Goal: Task Accomplishment & Management: Complete application form

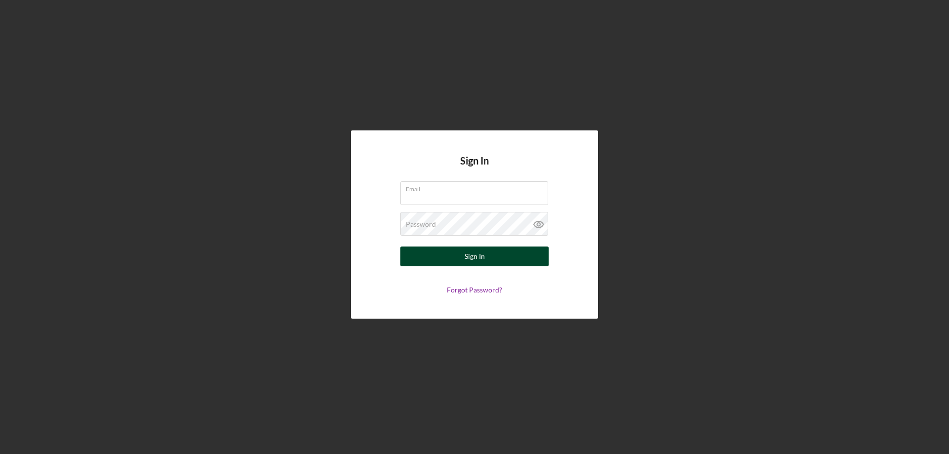
type input "[EMAIL_ADDRESS][DOMAIN_NAME]"
click at [438, 263] on button "Sign In" at bounding box center [474, 257] width 148 height 20
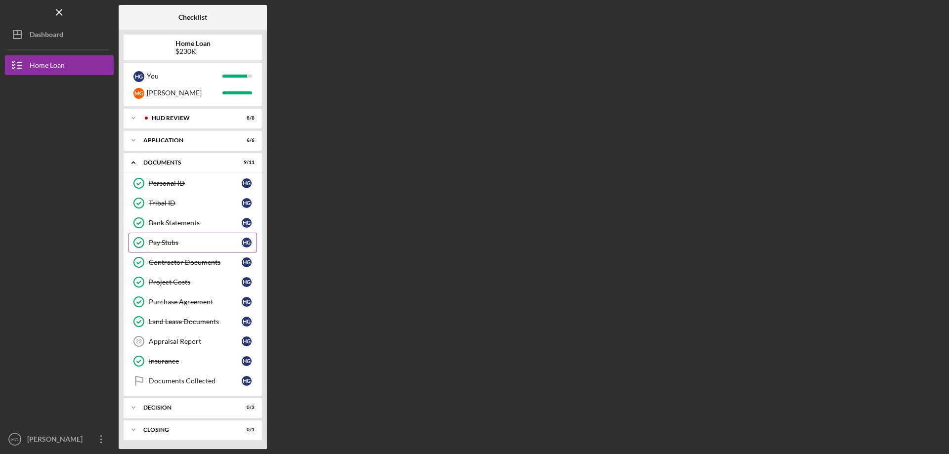
scroll to position [23, 0]
click at [167, 284] on div "Project Costs" at bounding box center [195, 281] width 93 height 8
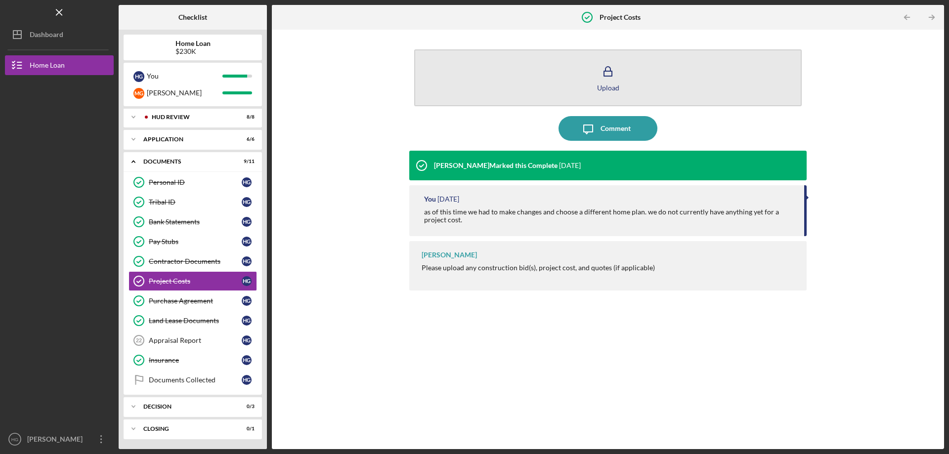
click at [604, 71] on rect "button" at bounding box center [608, 73] width 8 height 5
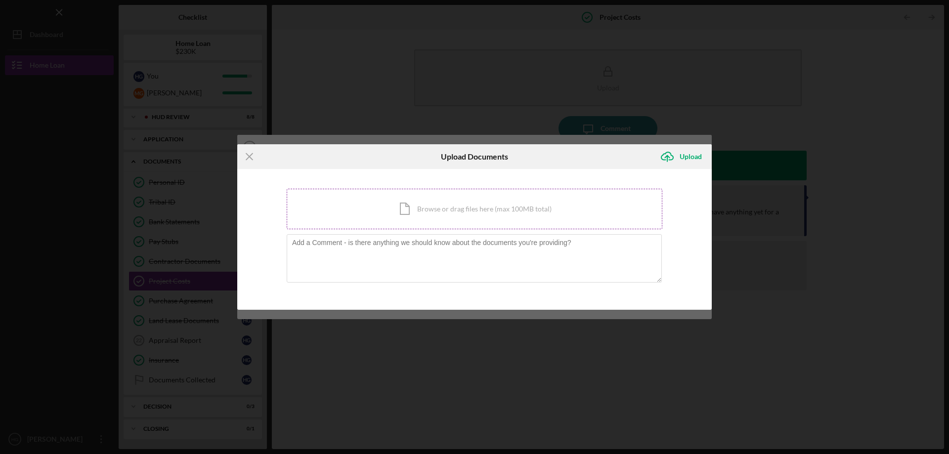
click at [450, 207] on div "Icon/Document Browse or drag files here (max 100MB total) Tap to choose files o…" at bounding box center [475, 209] width 376 height 41
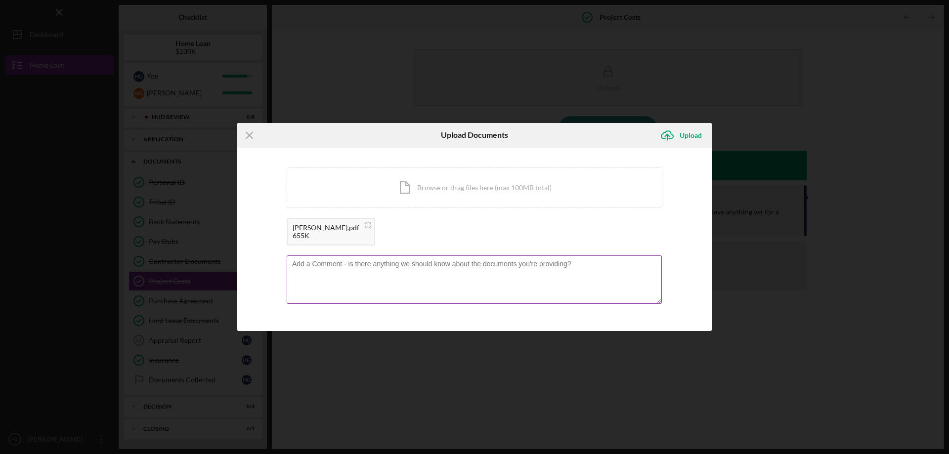
click at [433, 291] on textarea at bounding box center [474, 279] width 375 height 48
click at [473, 272] on textarea "This includes the cost and installation of the home," at bounding box center [474, 279] width 375 height 48
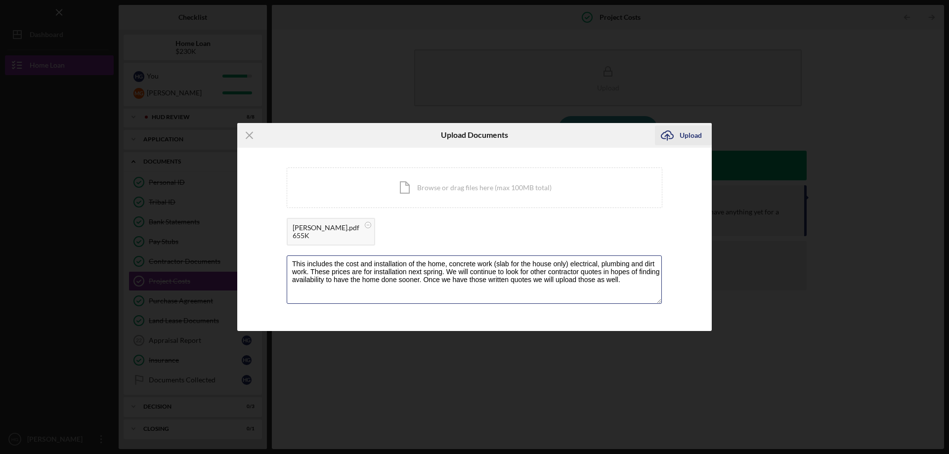
type textarea "This includes the cost and installation of the home, concrete work (slab for th…"
click at [688, 140] on div "Upload" at bounding box center [690, 135] width 22 height 20
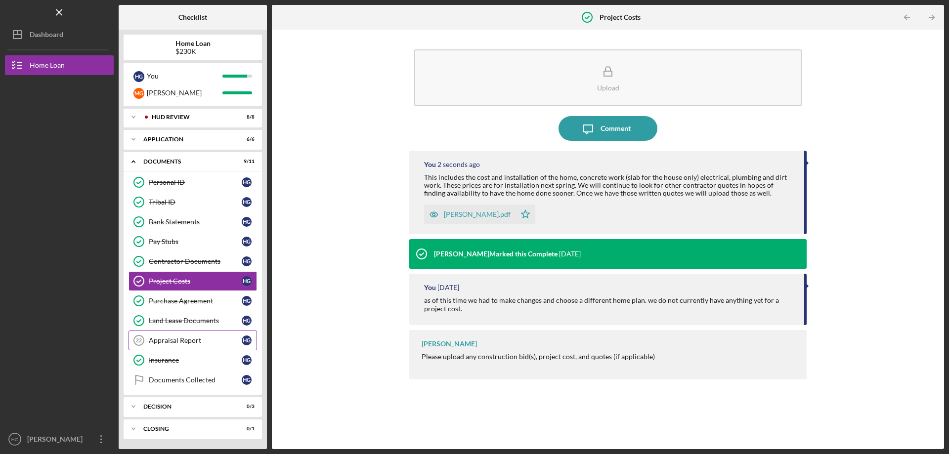
click at [170, 339] on div "Appraisal Report" at bounding box center [195, 340] width 93 height 8
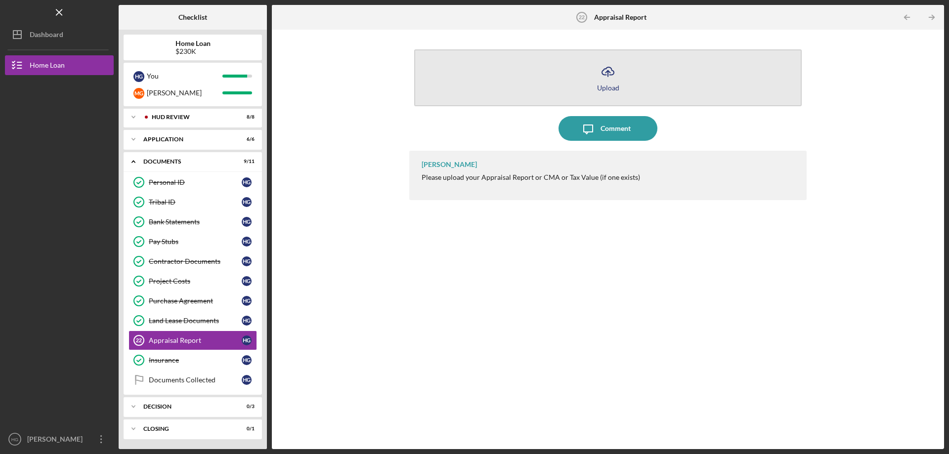
click at [611, 71] on icon "Icon/Upload" at bounding box center [607, 71] width 25 height 25
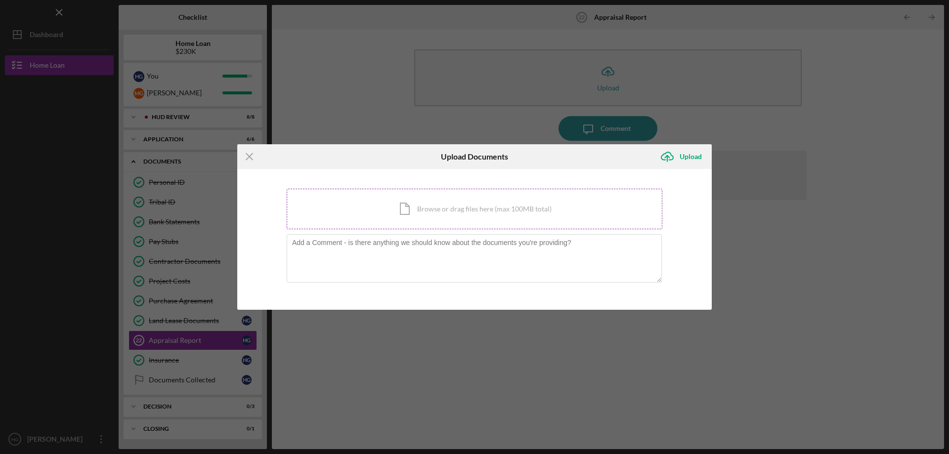
click at [447, 202] on div "Icon/Document Browse or drag files here (max 100MB total) Tap to choose files o…" at bounding box center [475, 209] width 376 height 41
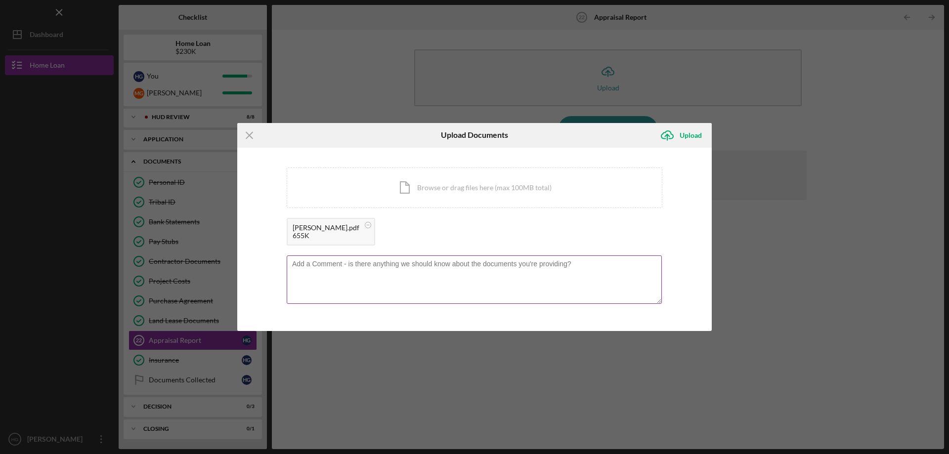
click at [411, 262] on textarea at bounding box center [474, 279] width 375 height 48
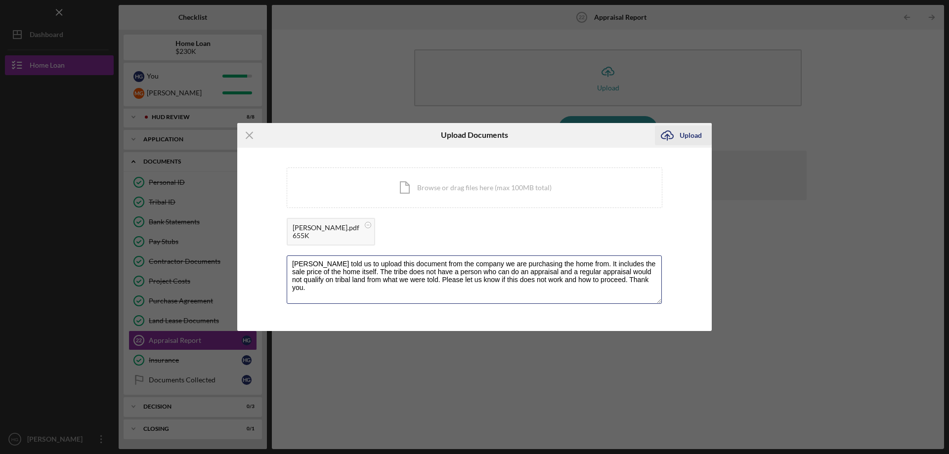
type textarea "[PERSON_NAME] told us to upload this document from the company we are purchasin…"
click at [688, 136] on div "Upload" at bounding box center [690, 135] width 22 height 20
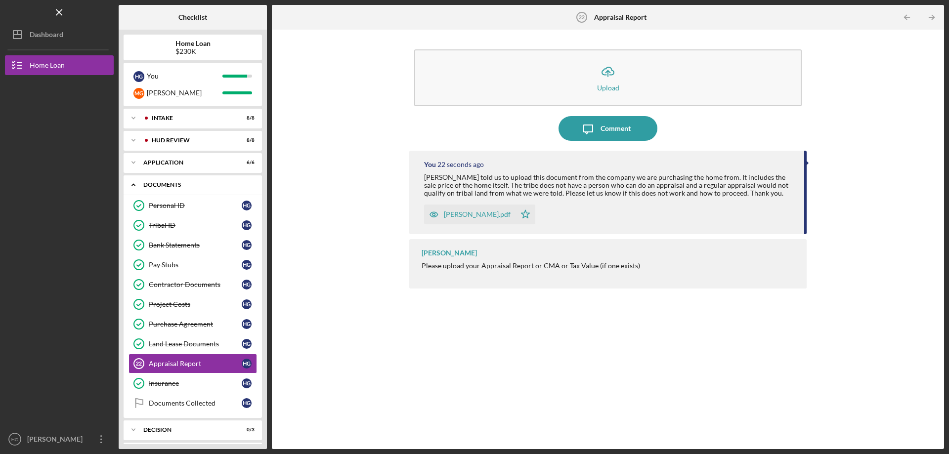
click at [137, 185] on icon "Icon/Expander" at bounding box center [134, 185] width 20 height 20
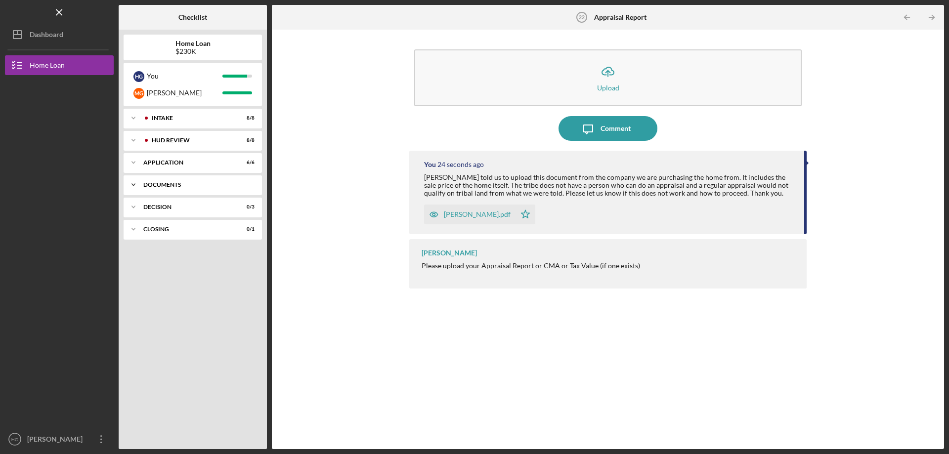
click at [132, 185] on polyline at bounding box center [133, 185] width 3 height 2
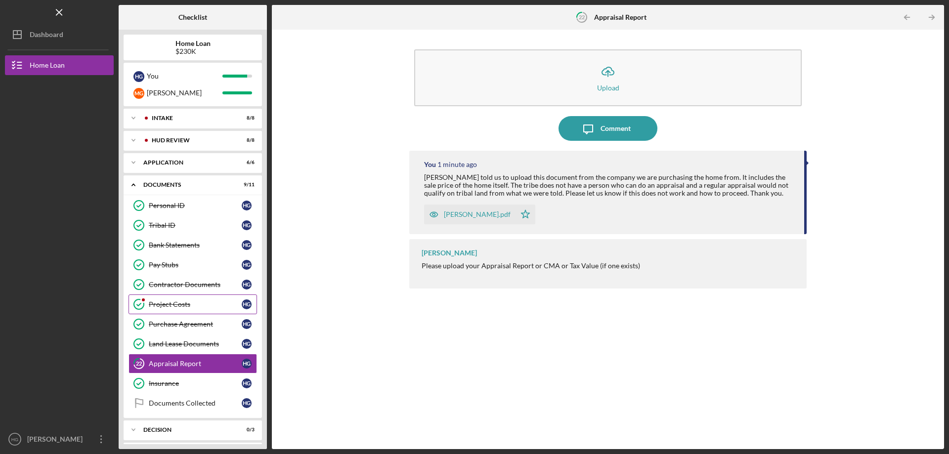
click at [160, 301] on div "Project Costs" at bounding box center [195, 304] width 93 height 8
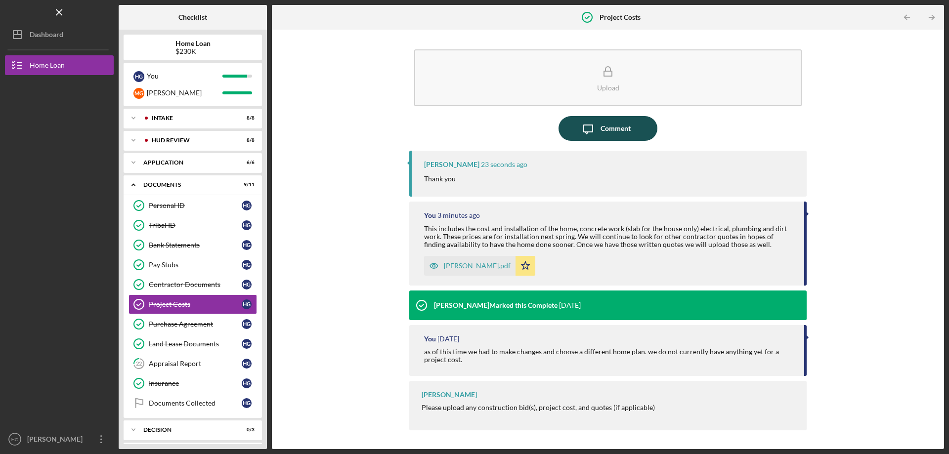
click at [597, 130] on icon "Icon/Message" at bounding box center [588, 128] width 25 height 25
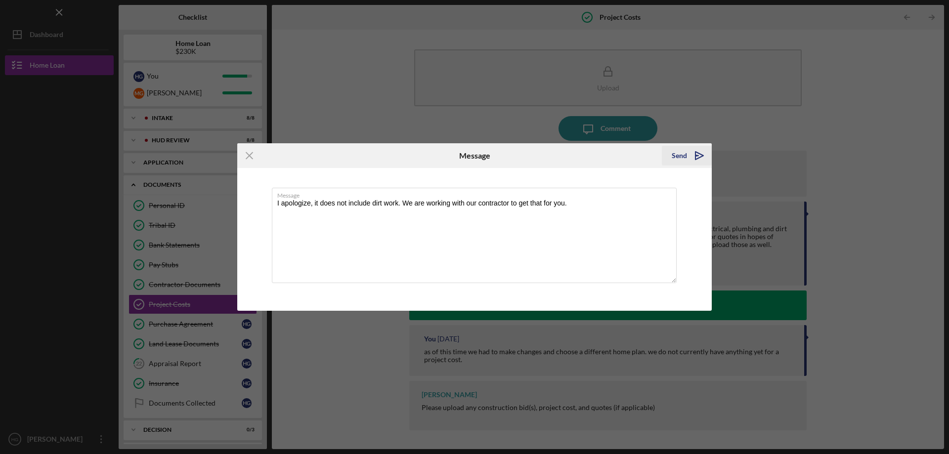
type textarea "I apologize, it does not include dirt work. We are working with our contractor …"
click at [681, 160] on div "Send" at bounding box center [678, 156] width 15 height 20
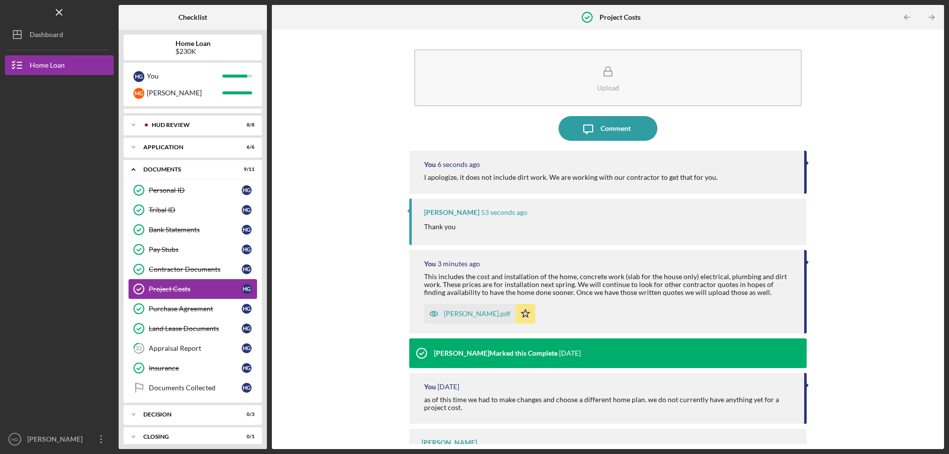
scroll to position [23, 0]
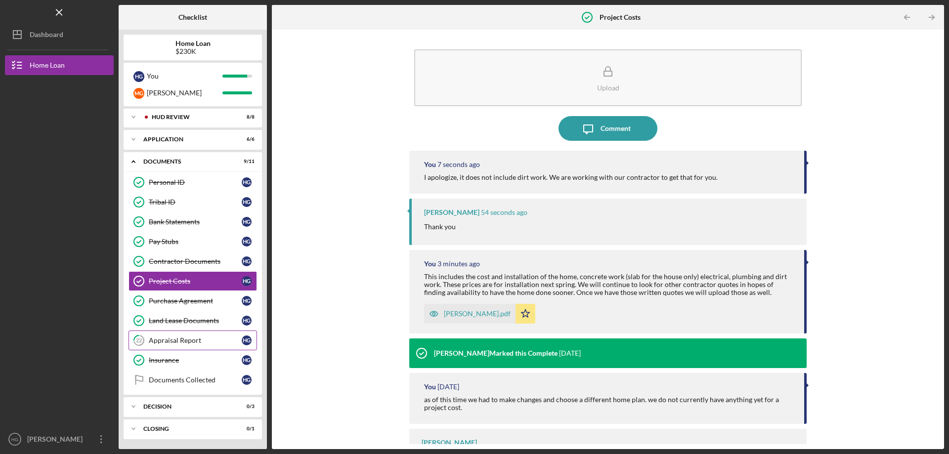
click at [196, 346] on link "22 Appraisal Report H G" at bounding box center [192, 341] width 128 height 20
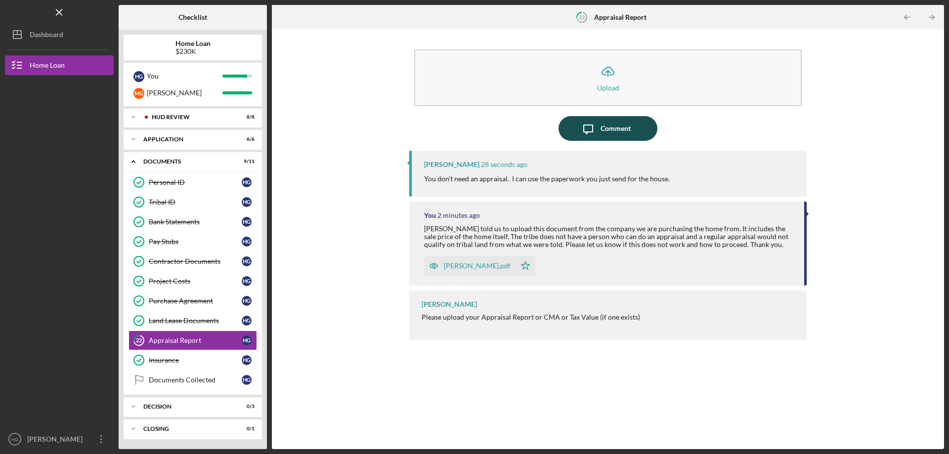
click at [603, 126] on div "Comment" at bounding box center [615, 128] width 30 height 25
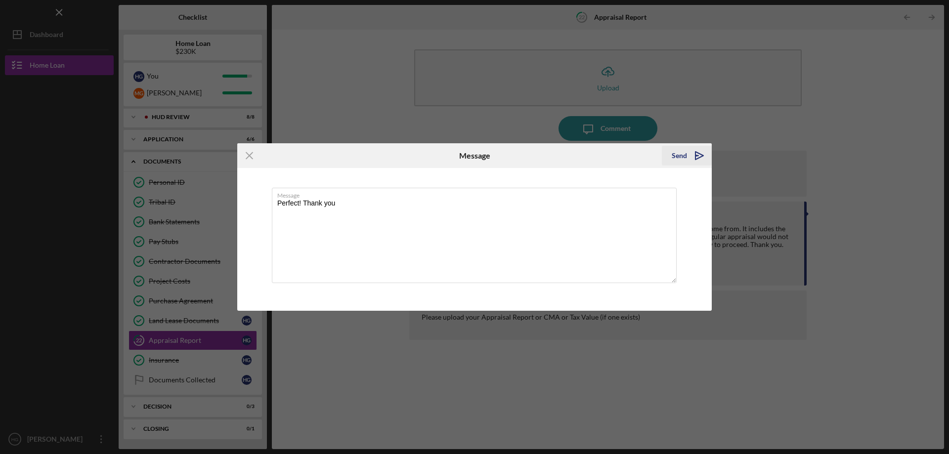
type textarea "Perfect! Thank you"
click at [685, 157] on div "Send" at bounding box center [678, 156] width 15 height 20
